Goal: Navigation & Orientation: Find specific page/section

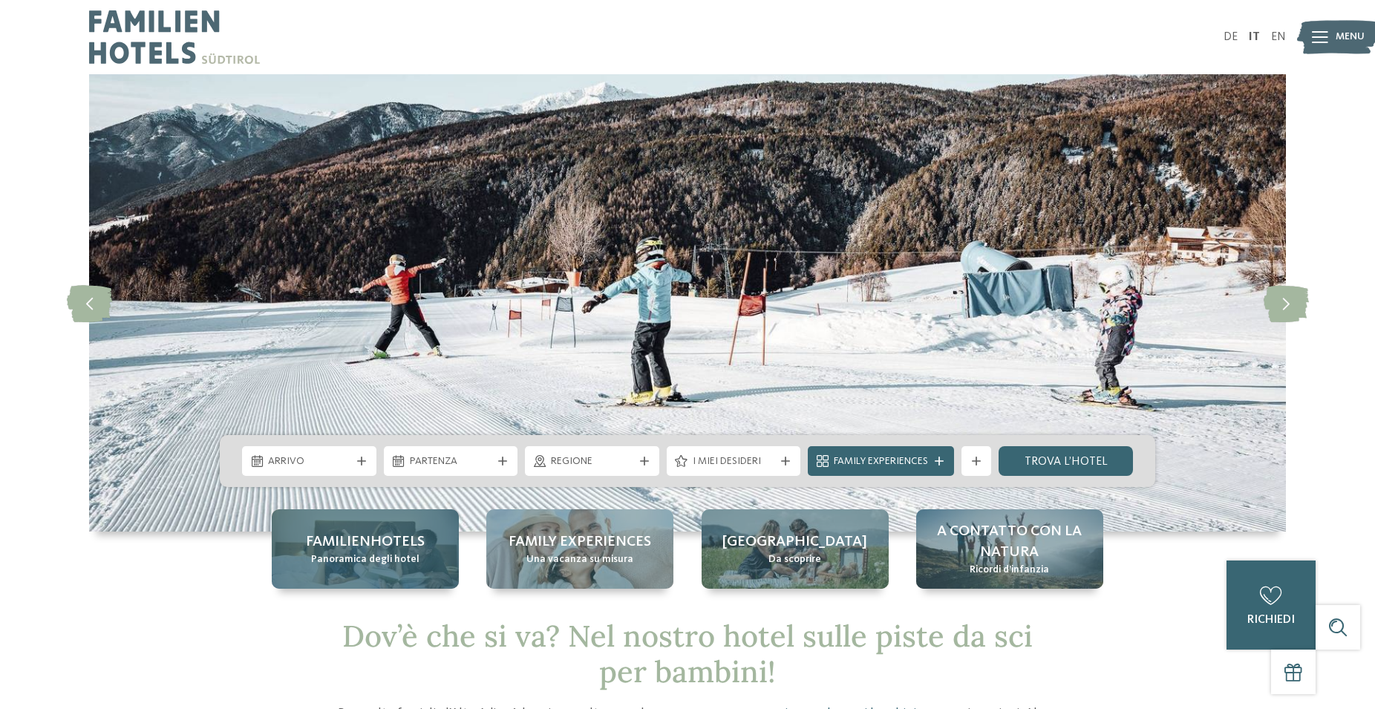
click at [338, 563] on span "Panoramica degli hotel" at bounding box center [365, 559] width 108 height 15
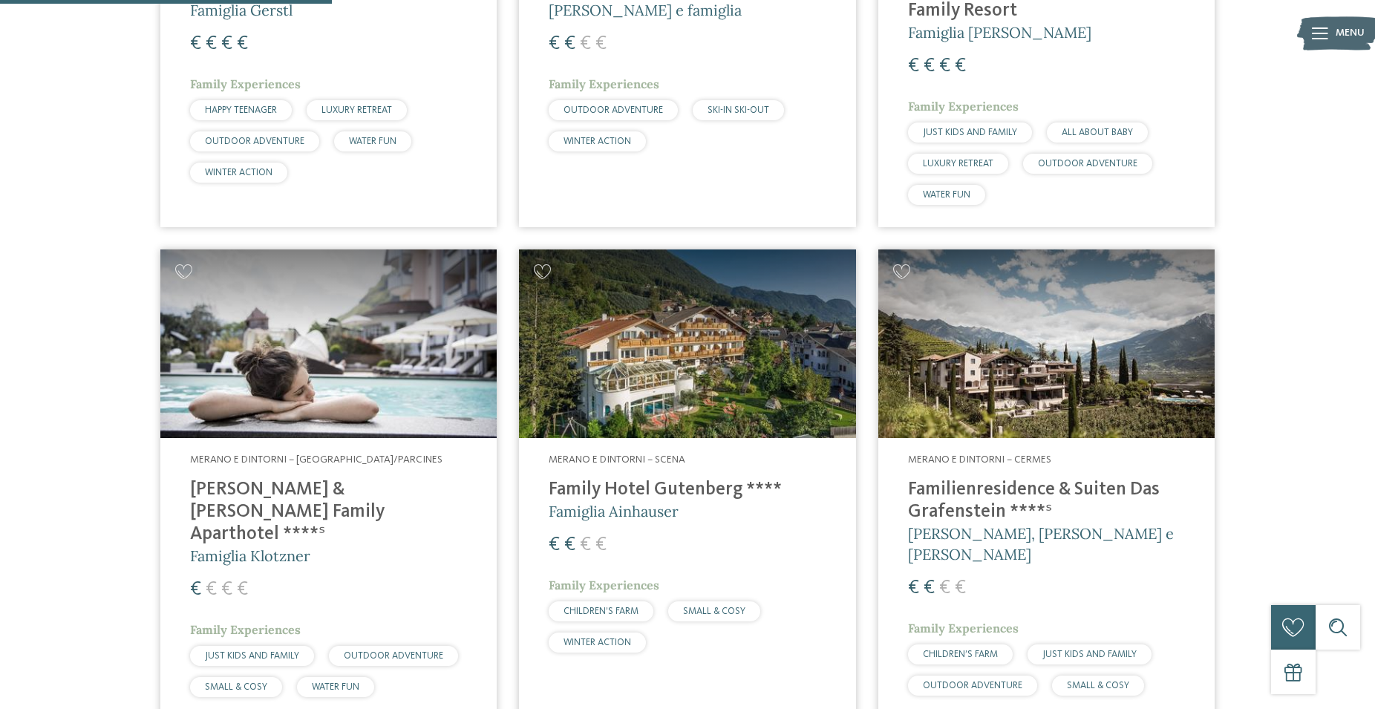
scroll to position [1515, 0]
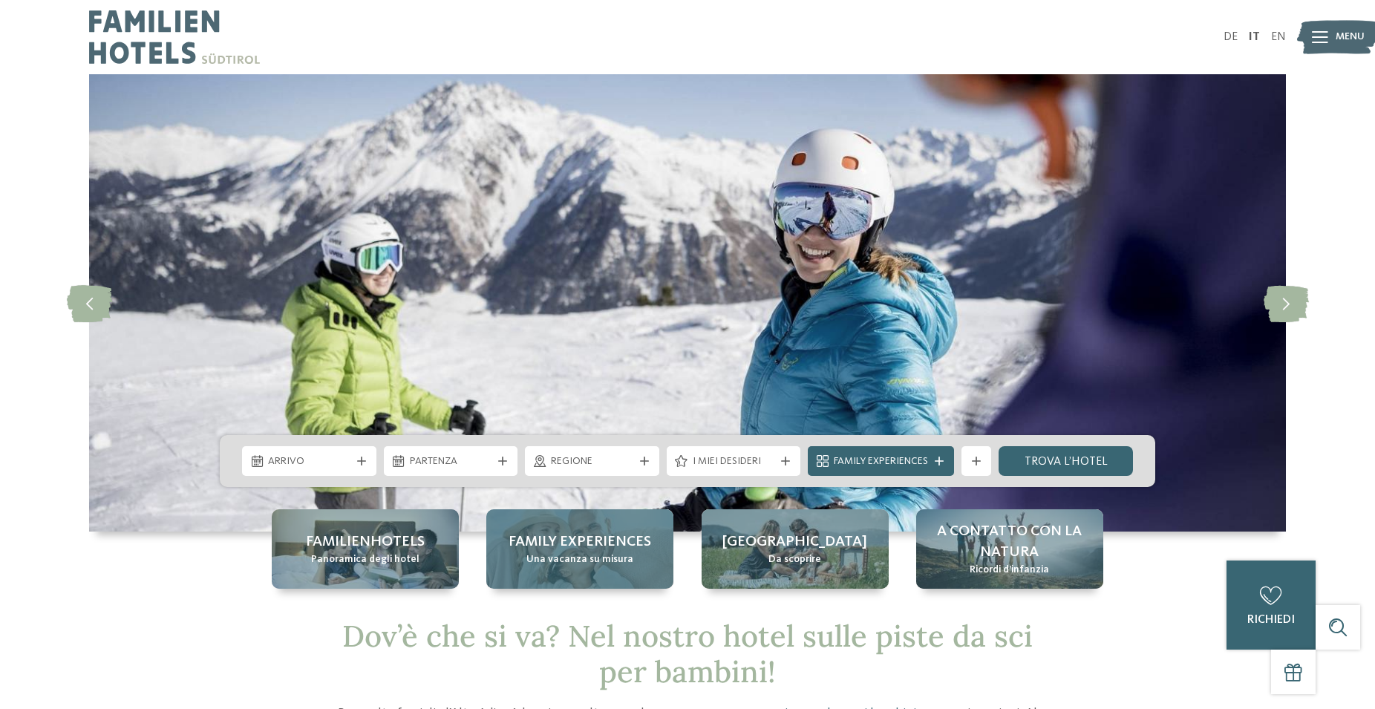
click at [589, 558] on span "Una vacanza su misura" at bounding box center [579, 559] width 107 height 15
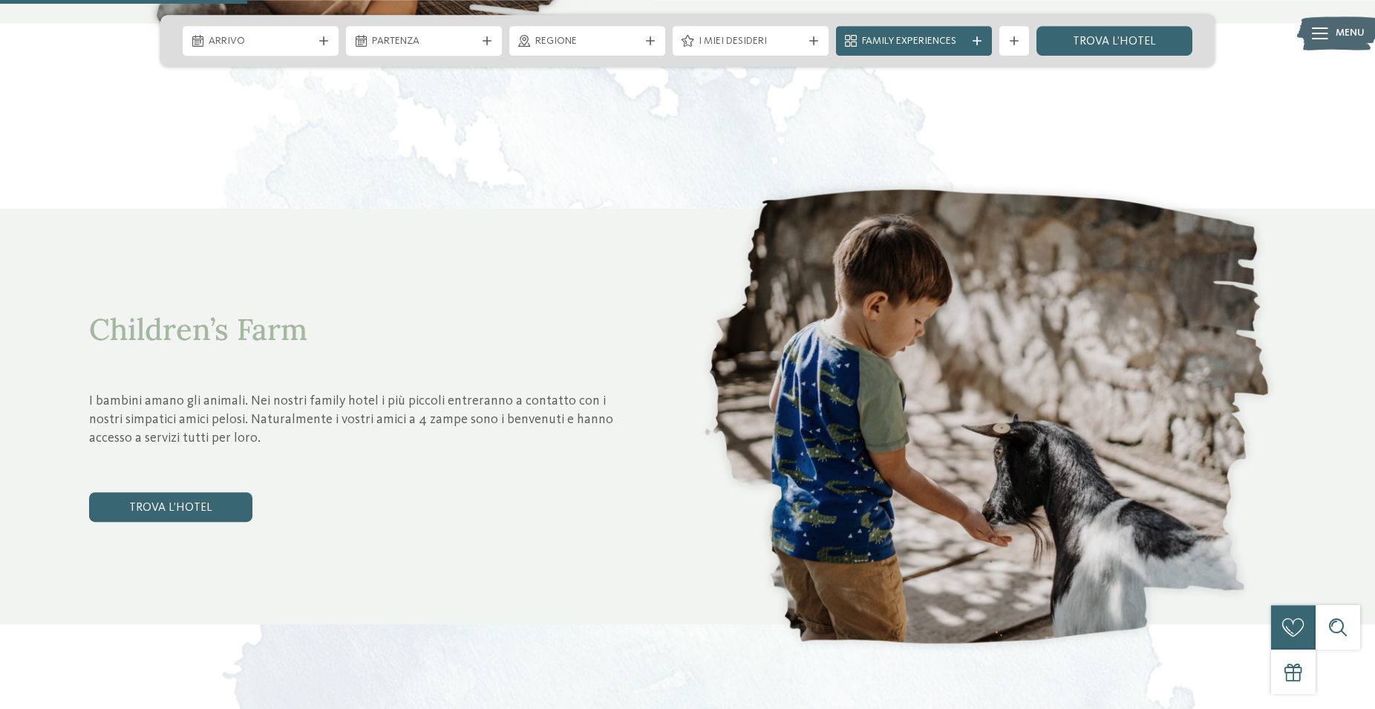
scroll to position [1363, 0]
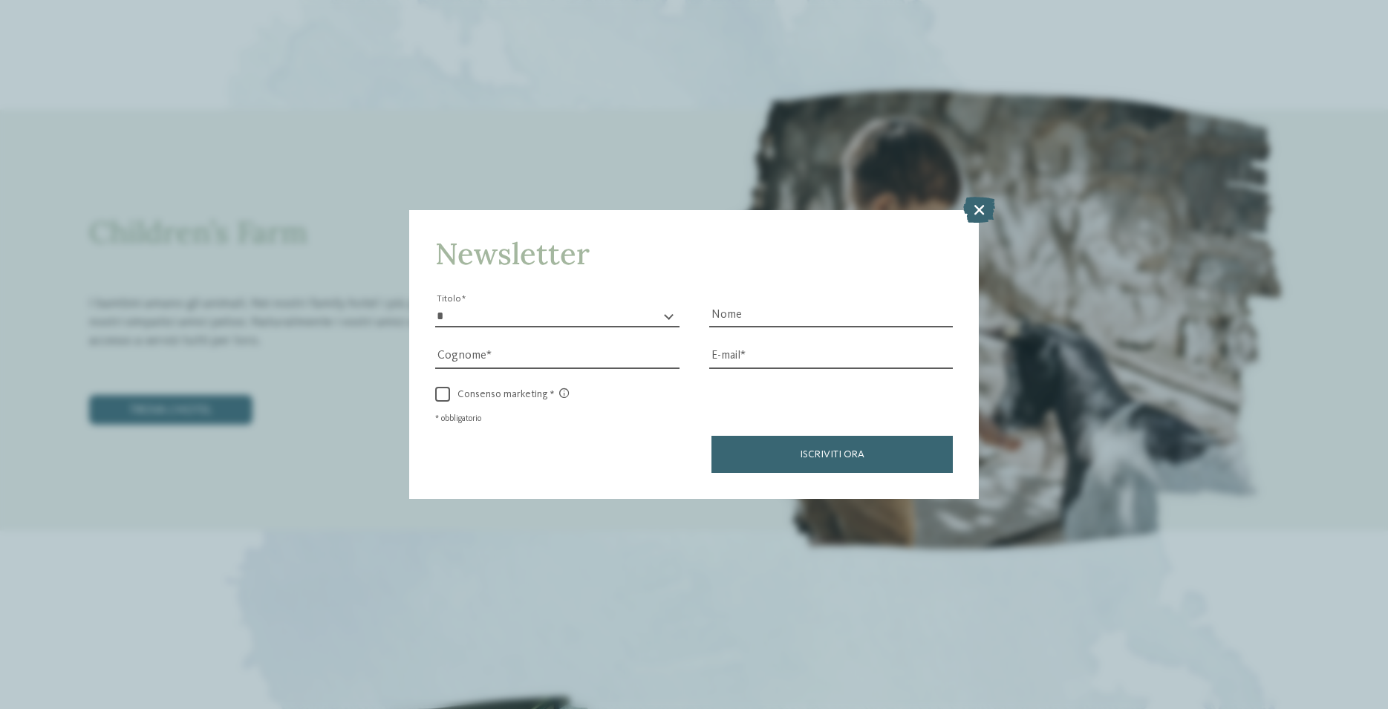
click at [973, 209] on icon at bounding box center [979, 210] width 32 height 26
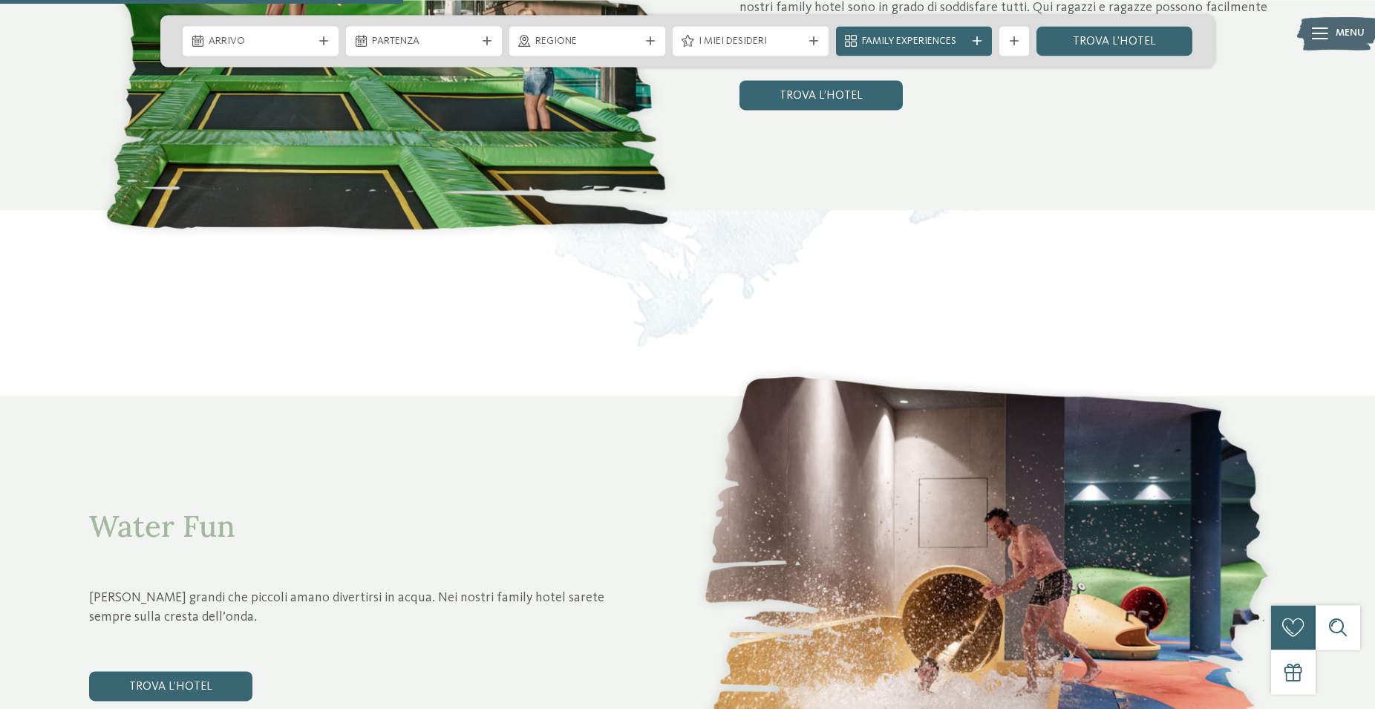
scroll to position [2499, 0]
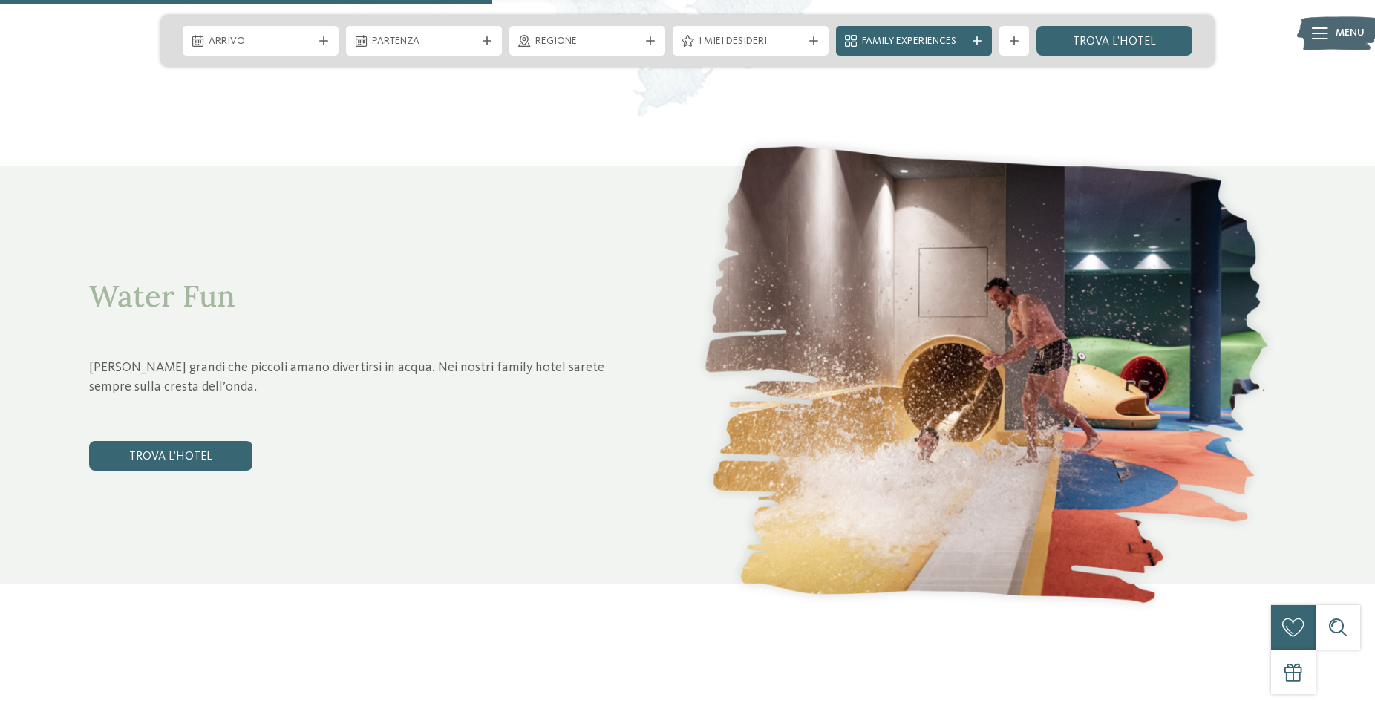
click at [179, 471] on div "Water Fun Sia grandi che piccoli amano divertirsi in acqua. Nei nostri family h…" at bounding box center [362, 374] width 546 height 303
click at [179, 466] on link "trova l’hotel" at bounding box center [170, 456] width 163 height 30
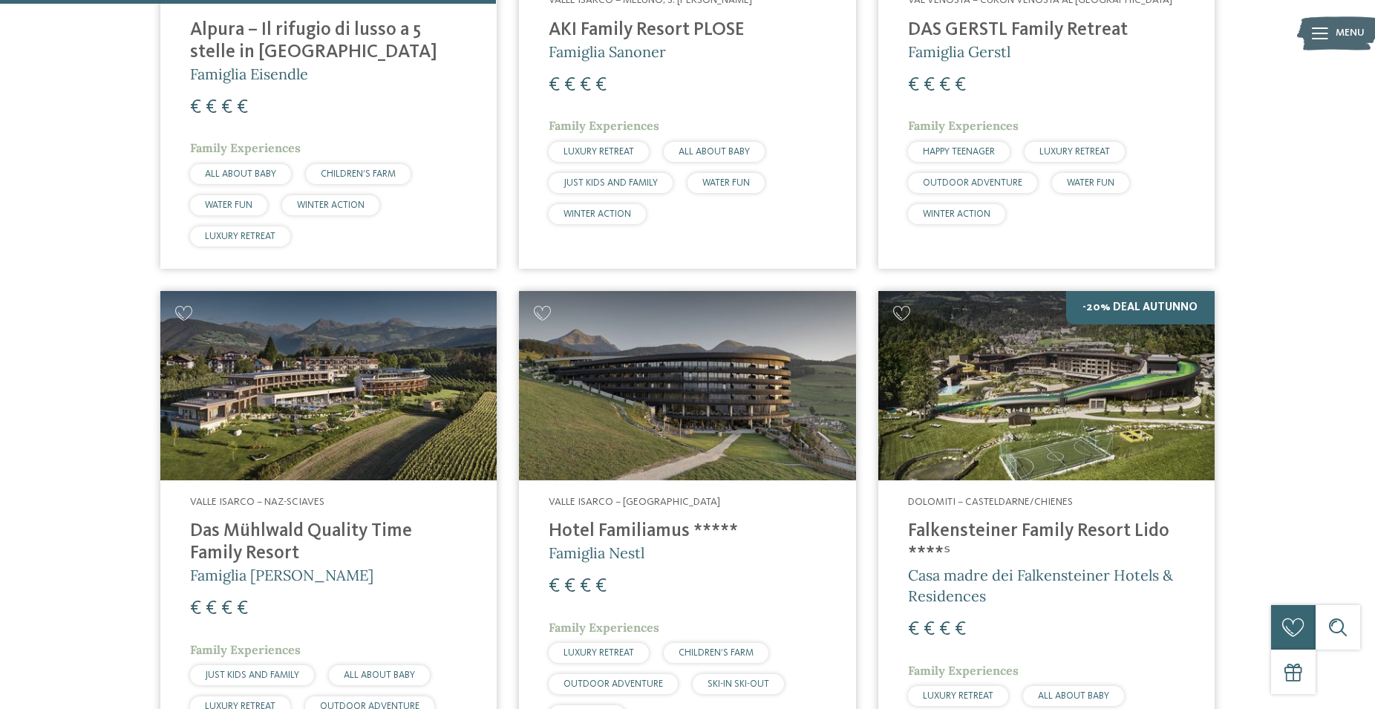
scroll to position [1169, 0]
